Goal: Task Accomplishment & Management: Complete application form

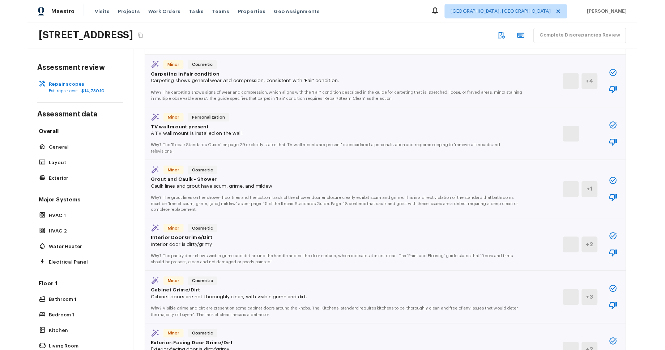
scroll to position [269, 0]
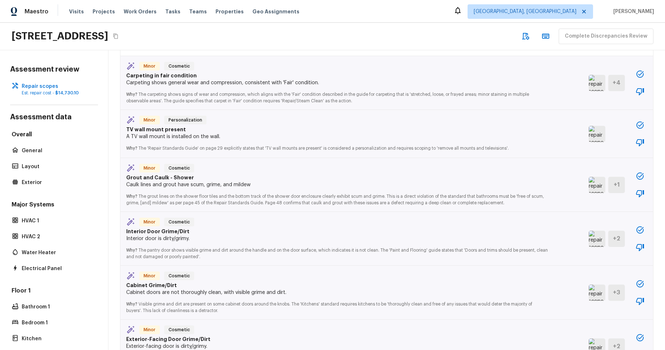
click at [494, 45] on div "16154 Skyridge Dr, Riverside, CA 92503 Complete Discrepancies Review" at bounding box center [332, 36] width 665 height 27
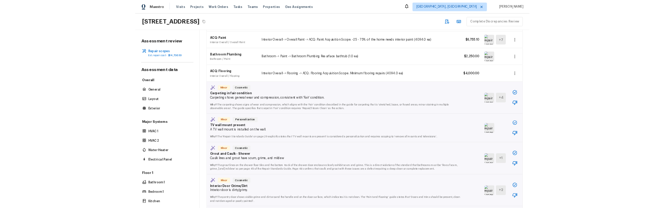
scroll to position [205, 0]
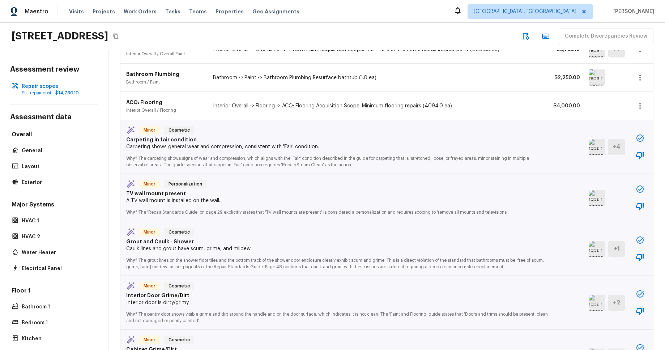
click at [640, 155] on icon "button" at bounding box center [640, 155] width 9 height 9
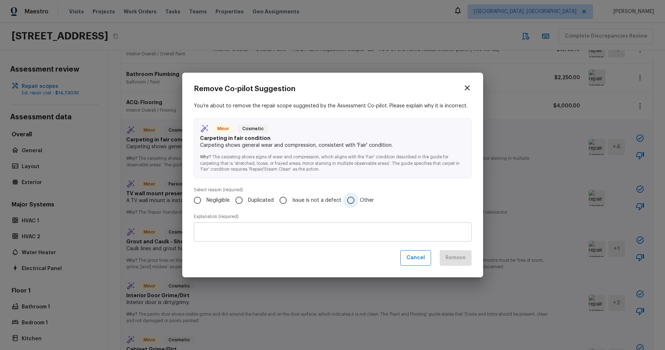
click at [350, 200] on input "Other" at bounding box center [350, 200] width 15 height 15
radio input "true"
click at [337, 233] on textarea at bounding box center [333, 232] width 268 height 7
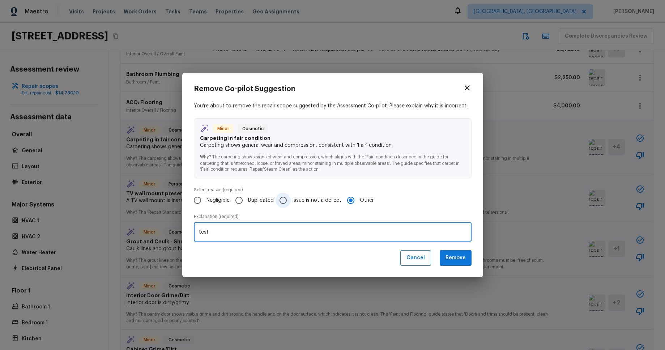
type textarea "test"
click at [315, 201] on span "Issue is not a defect" at bounding box center [316, 200] width 49 height 7
click at [291, 201] on input "Issue is not a defect" at bounding box center [283, 200] width 15 height 15
radio input "true"
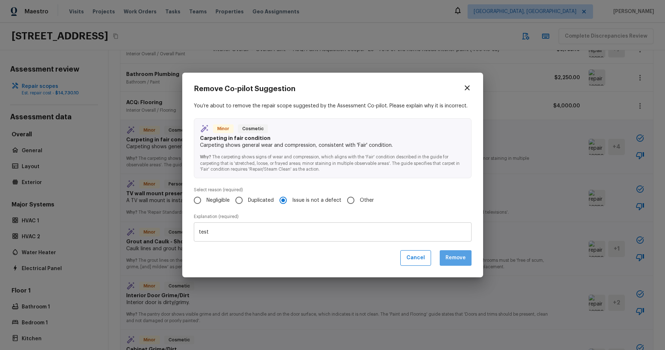
click at [455, 259] on button "Remove" at bounding box center [456, 258] width 32 height 16
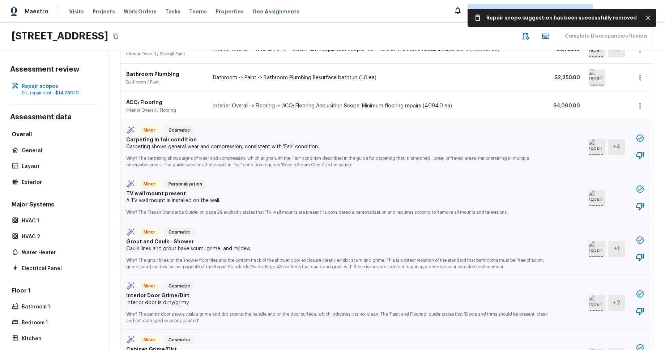
click at [406, 6] on div "Maestro Visits Projects Work Orders Tasks Teams Properties Geo Assignments Albu…" at bounding box center [332, 11] width 665 height 23
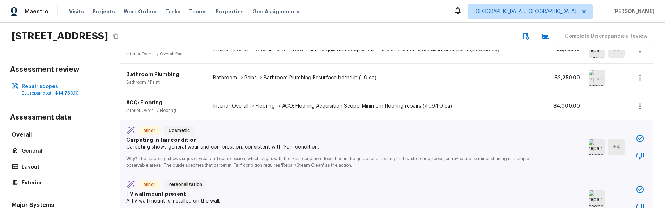
click at [642, 155] on icon "button" at bounding box center [640, 155] width 9 height 9
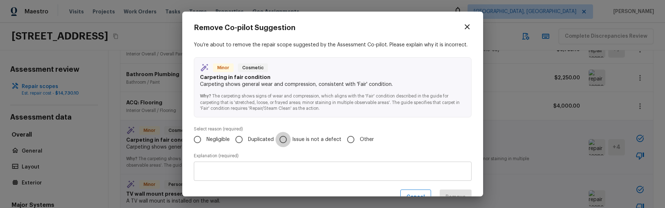
drag, startPoint x: 291, startPoint y: 142, endPoint x: 291, endPoint y: 163, distance: 21.7
click at [291, 142] on input "Issue is not a defect" at bounding box center [283, 139] width 15 height 15
radio input "true"
click at [293, 167] on textarea at bounding box center [333, 170] width 268 height 7
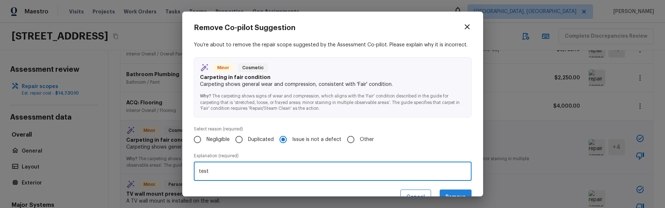
type textarea "test"
click at [460, 191] on button "Remove" at bounding box center [456, 197] width 32 height 16
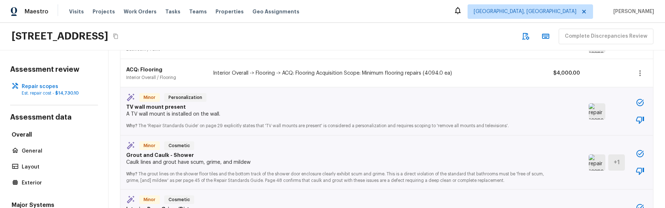
scroll to position [241, 0]
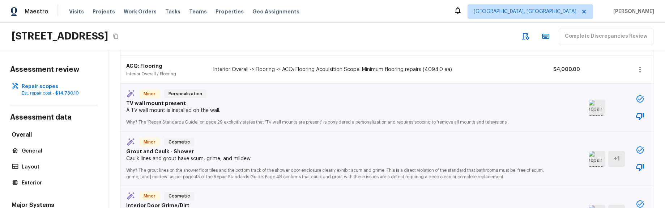
click at [644, 116] on icon "button" at bounding box center [640, 116] width 9 height 9
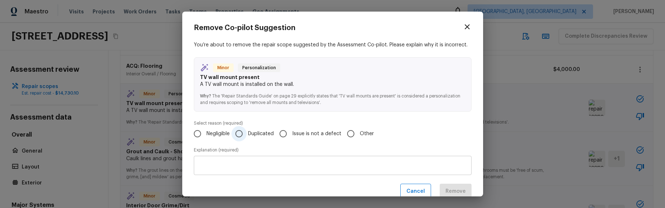
drag, startPoint x: 259, startPoint y: 134, endPoint x: 263, endPoint y: 152, distance: 17.8
click at [259, 134] on span "Duplicated" at bounding box center [261, 133] width 26 height 7
click at [247, 134] on input "Duplicated" at bounding box center [238, 133] width 15 height 15
radio input "true"
click at [267, 159] on div "x ​" at bounding box center [333, 164] width 278 height 19
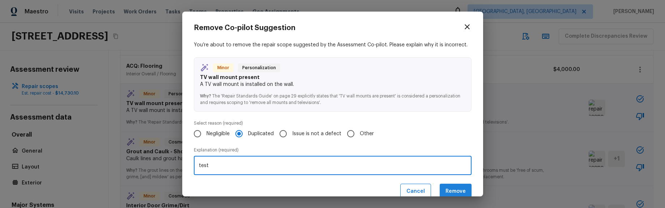
type textarea "test"
click at [460, 189] on button "Remove" at bounding box center [456, 191] width 32 height 16
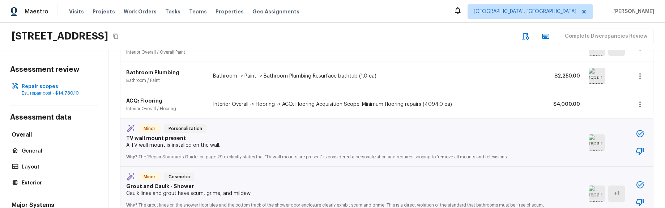
scroll to position [242, 0]
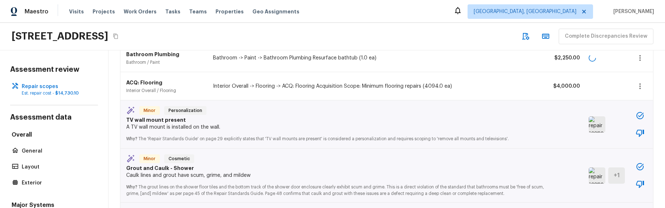
scroll to position [225, 0]
click at [640, 132] on icon "button" at bounding box center [640, 132] width 9 height 9
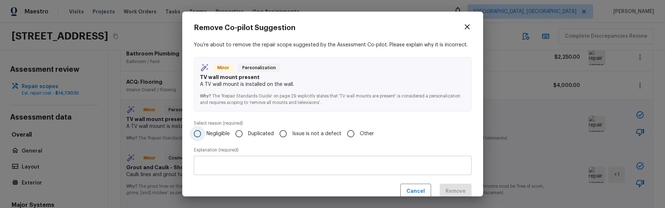
click at [213, 136] on span "Negligible" at bounding box center [217, 133] width 23 height 7
click at [205, 136] on input "Negligible" at bounding box center [197, 133] width 15 height 15
radio input "true"
click at [247, 162] on textarea at bounding box center [333, 165] width 268 height 7
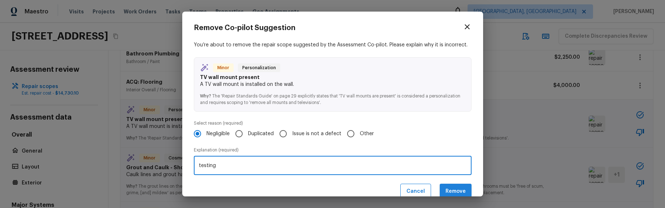
type textarea "testing"
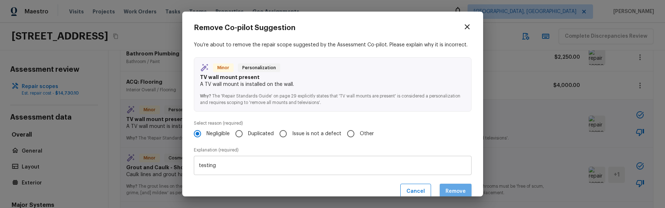
click at [462, 189] on button "Remove" at bounding box center [456, 191] width 32 height 16
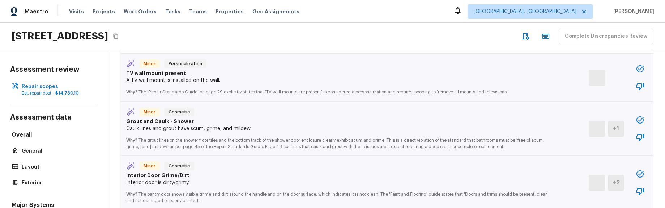
scroll to position [272, 0]
click at [643, 134] on icon "button" at bounding box center [640, 136] width 8 height 7
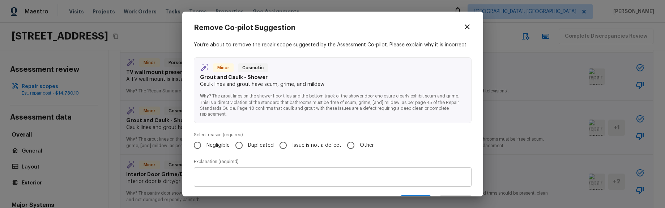
drag, startPoint x: 222, startPoint y: 144, endPoint x: 225, endPoint y: 157, distance: 12.8
click at [222, 144] on span "Negligible" at bounding box center [217, 144] width 23 height 7
click at [205, 144] on input "Negligible" at bounding box center [197, 144] width 15 height 15
radio input "true"
click at [244, 178] on textarea at bounding box center [333, 176] width 268 height 7
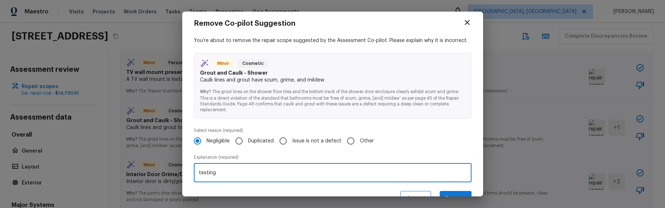
scroll to position [26, 0]
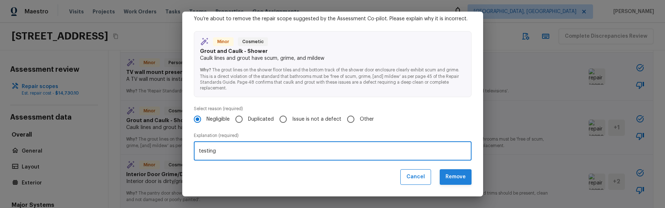
type textarea "testing"
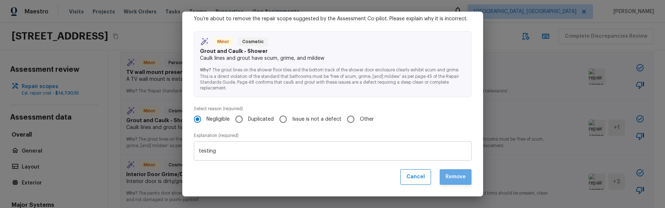
click at [455, 177] on button "Remove" at bounding box center [456, 177] width 32 height 16
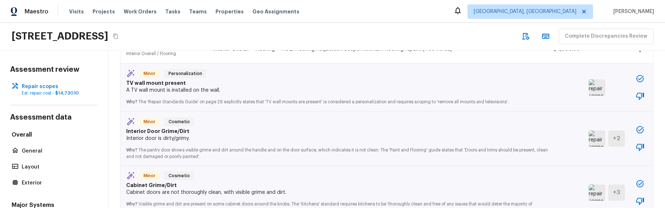
scroll to position [276, 0]
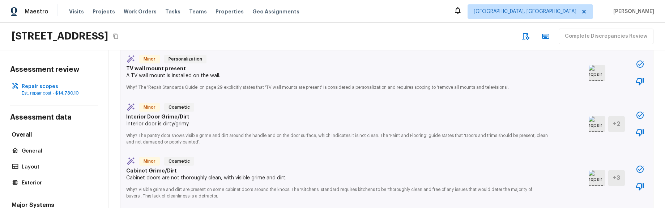
click at [639, 186] on icon "button" at bounding box center [640, 186] width 9 height 9
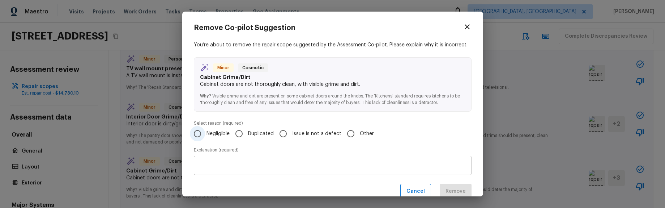
click at [208, 132] on span "Negligible" at bounding box center [217, 133] width 23 height 7
click at [205, 132] on input "Negligible" at bounding box center [197, 133] width 15 height 15
radio input "true"
click at [249, 165] on textarea at bounding box center [333, 165] width 268 height 7
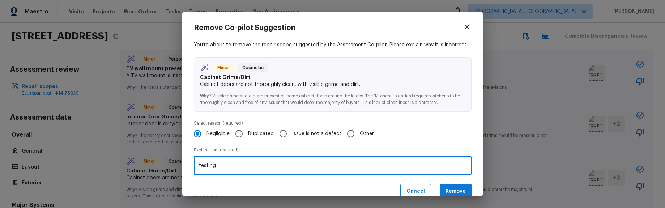
type textarea "testing"
drag, startPoint x: 472, startPoint y: 190, endPoint x: 461, endPoint y: 189, distance: 11.3
click at [470, 190] on div "Remove Co-pilot Suggestion You’re about to remove the repair scope suggested by…" at bounding box center [332, 104] width 301 height 184
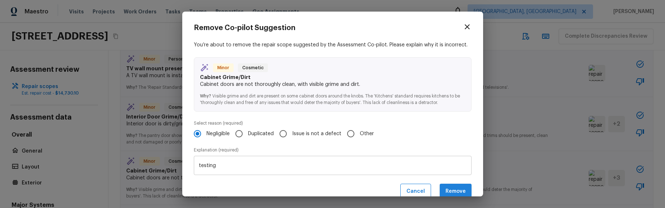
click at [461, 189] on button "Remove" at bounding box center [456, 191] width 32 height 16
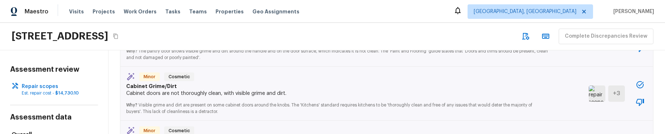
scroll to position [356, 0]
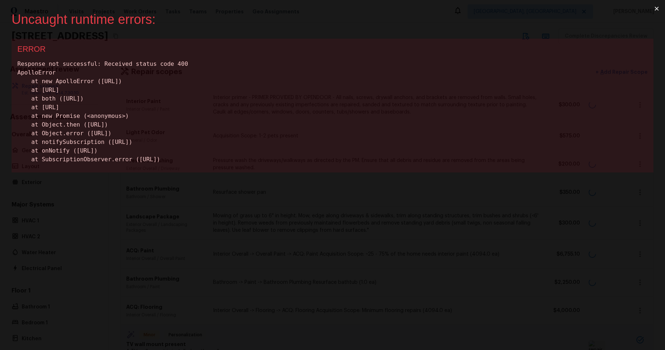
click at [655, 9] on button "×" at bounding box center [656, 8] width 17 height 17
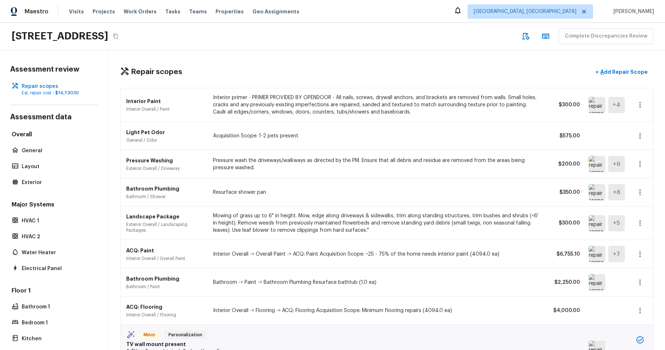
click at [657, 9] on div "Maestro Visits Projects Work Orders Tasks Teams Properties Geo Assignments Albu…" at bounding box center [332, 11] width 665 height 23
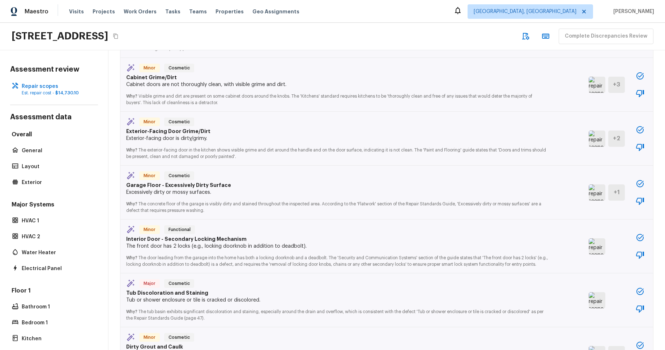
scroll to position [441, 0]
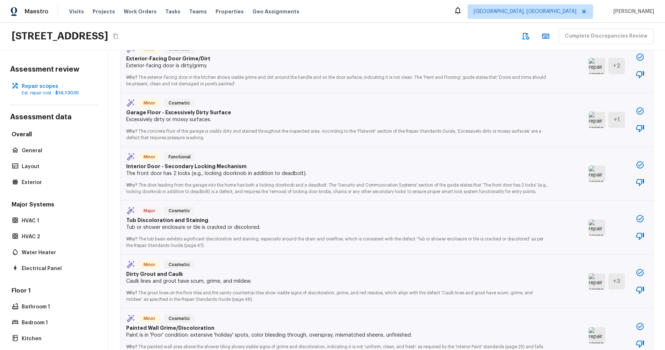
click at [640, 240] on icon "button" at bounding box center [640, 236] width 9 height 9
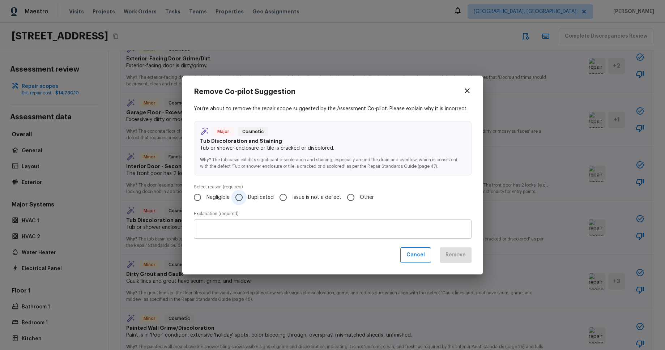
click at [255, 197] on span "Duplicated" at bounding box center [261, 197] width 26 height 7
click at [247, 197] on input "Duplicated" at bounding box center [238, 197] width 15 height 15
radio input "true"
click at [262, 224] on div "x ​" at bounding box center [333, 228] width 278 height 19
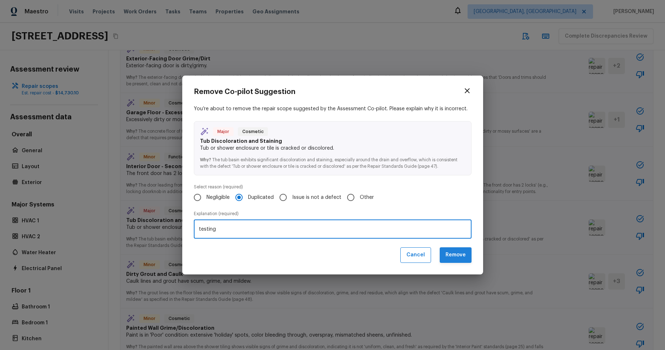
type textarea "testing"
click at [448, 254] on button "Remove" at bounding box center [456, 255] width 32 height 16
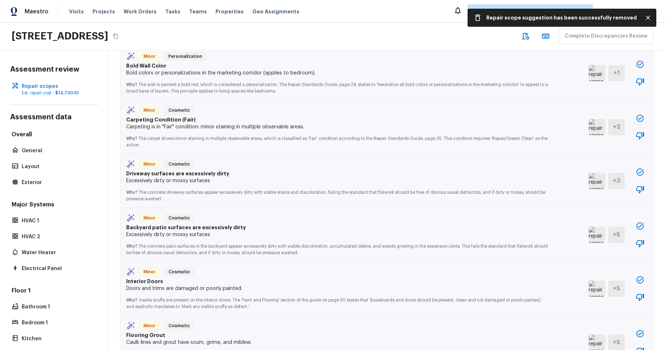
scroll to position [705, 0]
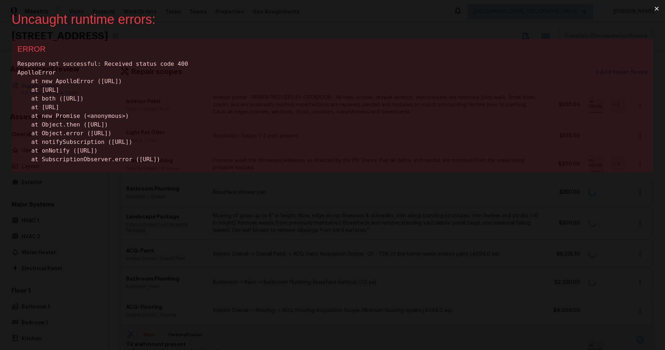
click at [660, 8] on button "×" at bounding box center [656, 8] width 17 height 17
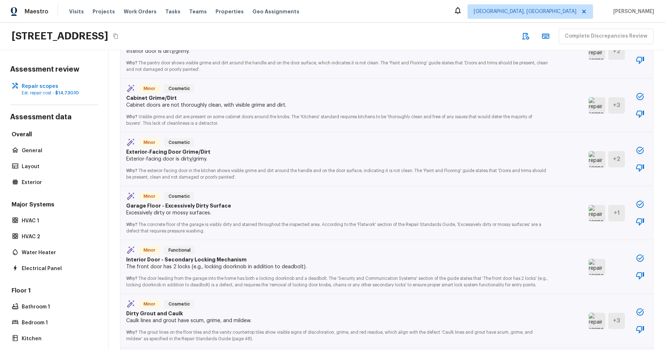
scroll to position [352, 0]
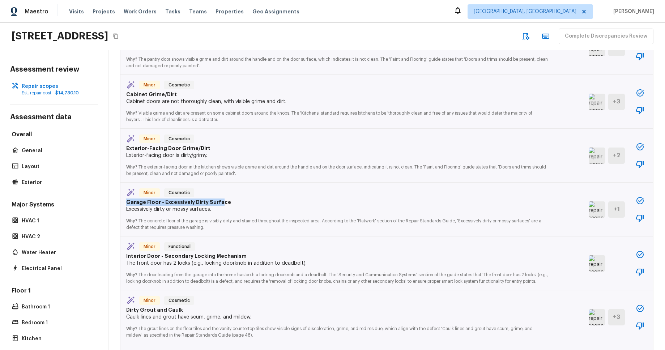
drag, startPoint x: 127, startPoint y: 202, endPoint x: 219, endPoint y: 201, distance: 92.2
click at [217, 201] on p "Garage Floor - Excessively Dirty Surface" at bounding box center [337, 202] width 422 height 7
click at [638, 218] on icon "button" at bounding box center [640, 218] width 9 height 9
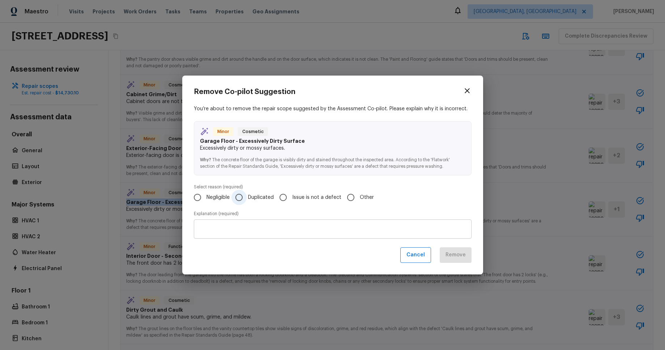
drag, startPoint x: 243, startPoint y: 195, endPoint x: 248, endPoint y: 201, distance: 7.7
click at [243, 195] on input "Duplicated" at bounding box center [238, 197] width 15 height 15
radio input "true"
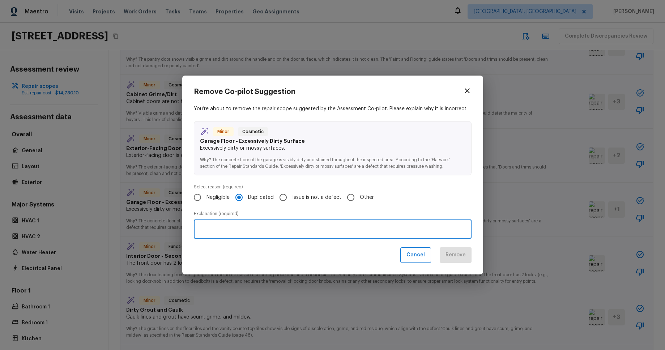
click at [278, 232] on textarea at bounding box center [333, 229] width 268 height 7
type textarea "testing"
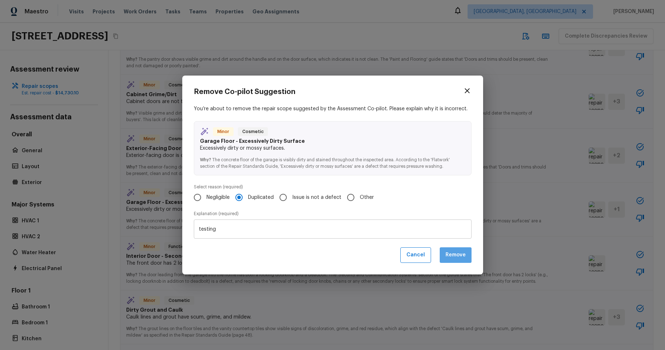
click at [456, 259] on button "Remove" at bounding box center [456, 255] width 32 height 16
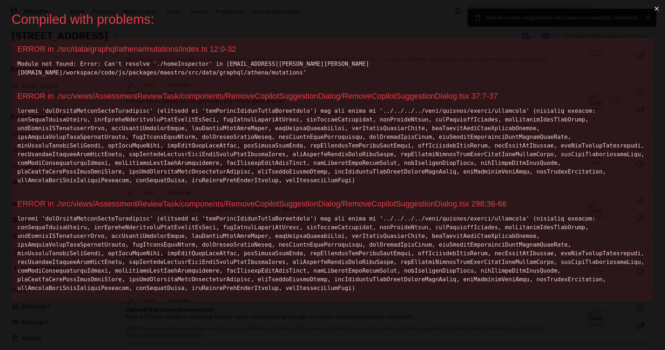
scroll to position [0, 0]
